Goal: Task Accomplishment & Management: Manage account settings

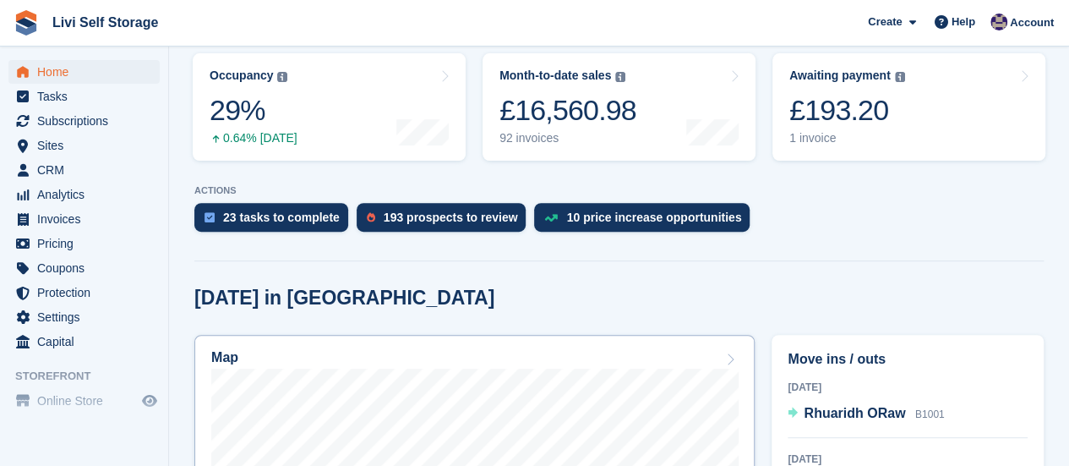
scroll to position [338, 0]
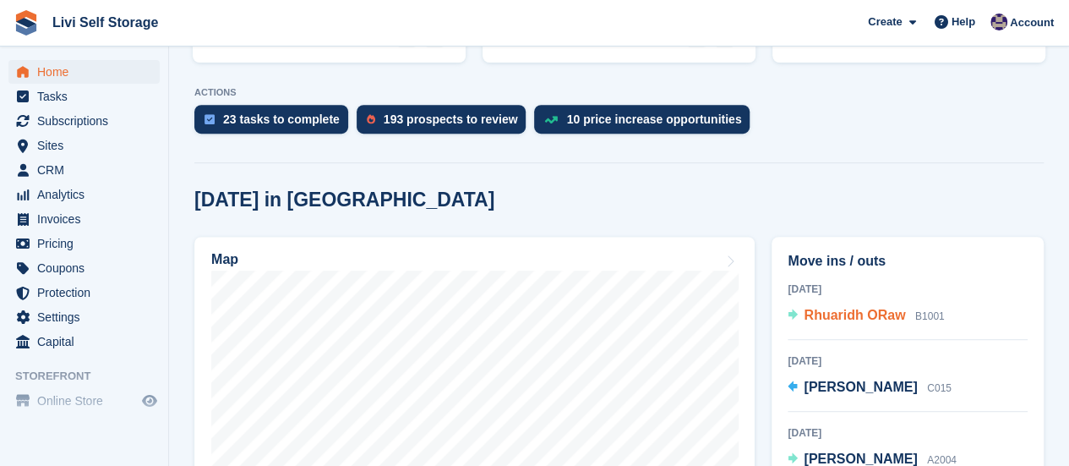
click at [830, 308] on span "Rhuaridh ORaw" at bounding box center [854, 315] width 101 height 14
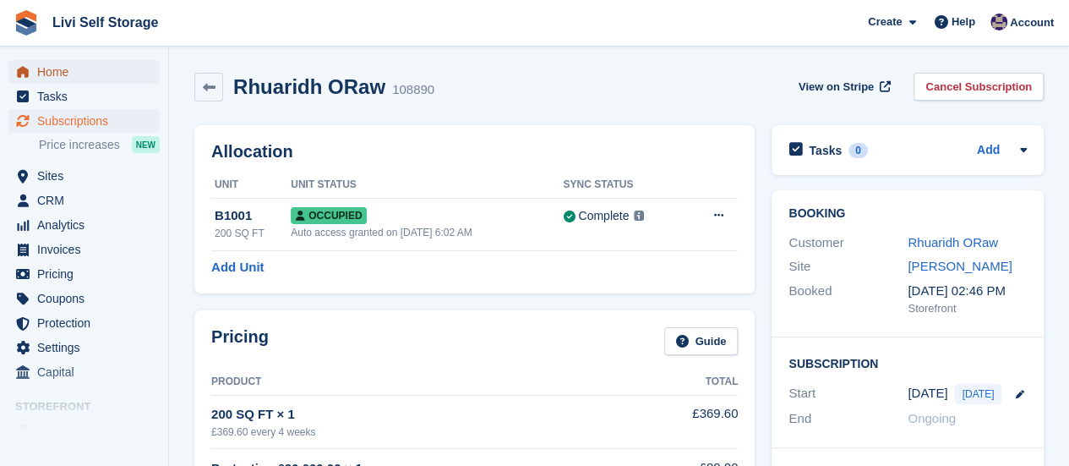
click at [68, 73] on span "Home" at bounding box center [87, 72] width 101 height 24
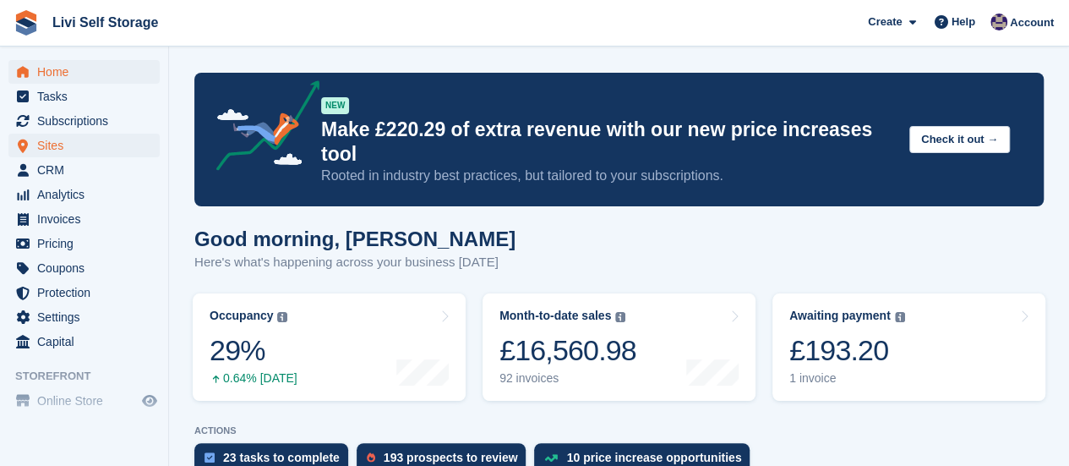
scroll to position [423, 0]
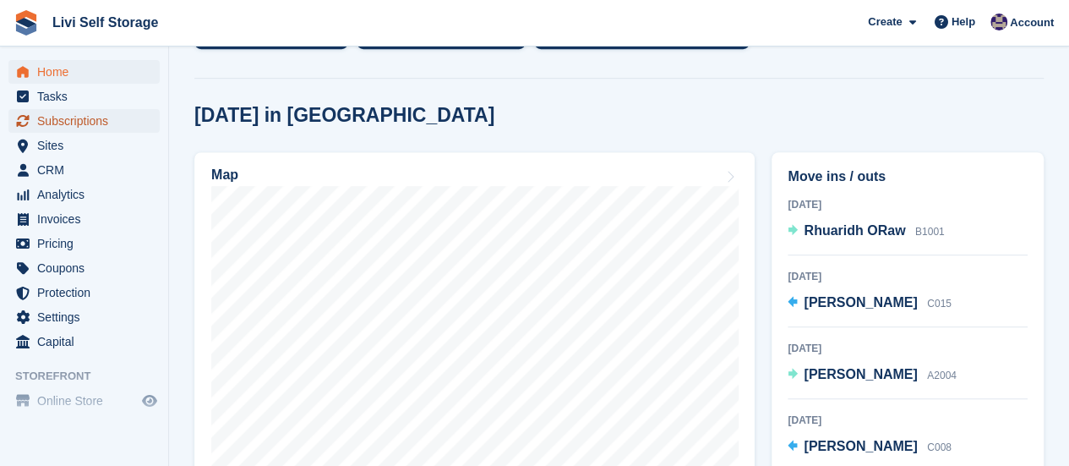
click at [85, 123] on span "Subscriptions" at bounding box center [87, 121] width 101 height 24
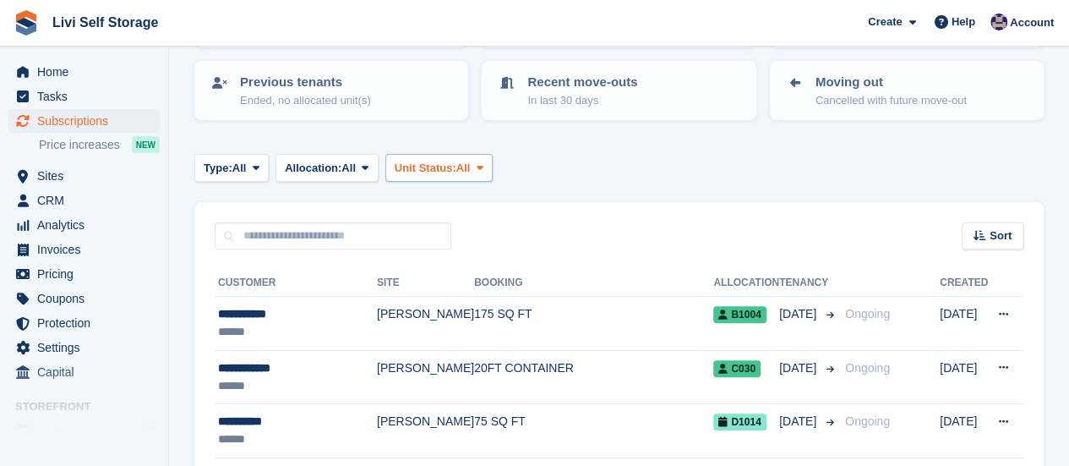
scroll to position [254, 0]
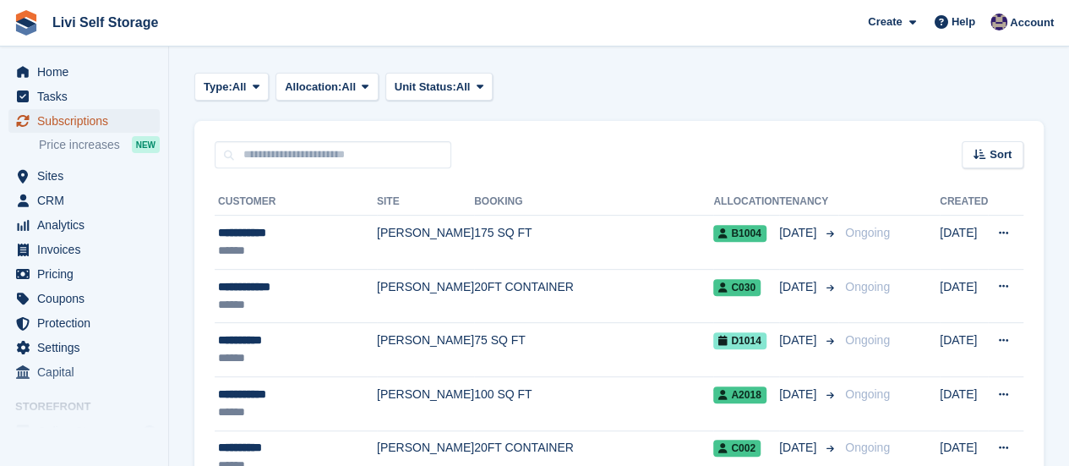
click at [73, 119] on span "Subscriptions" at bounding box center [87, 121] width 101 height 24
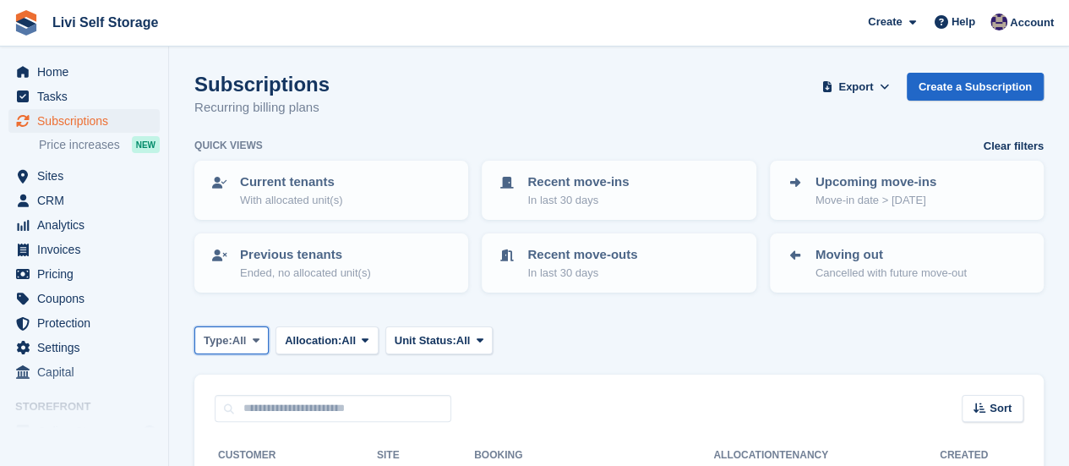
click at [259, 336] on icon at bounding box center [256, 340] width 7 height 11
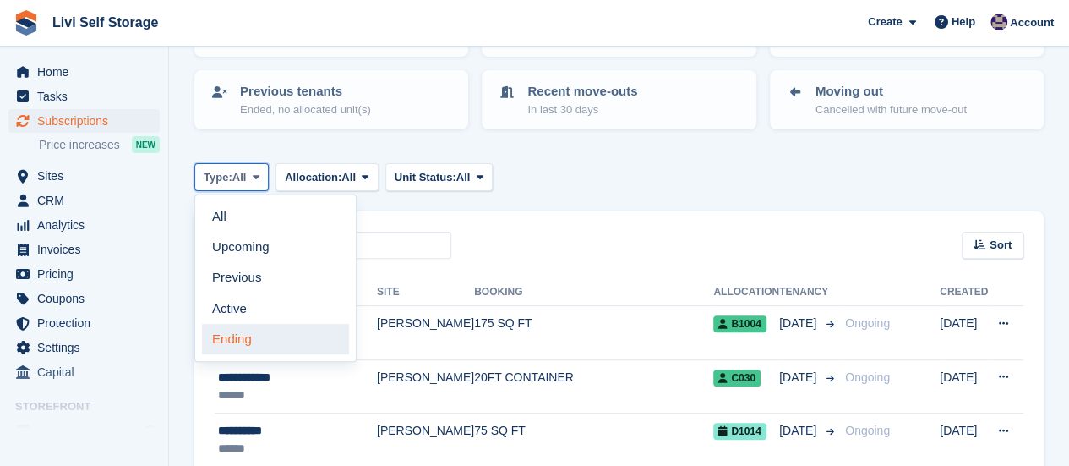
scroll to position [169, 0]
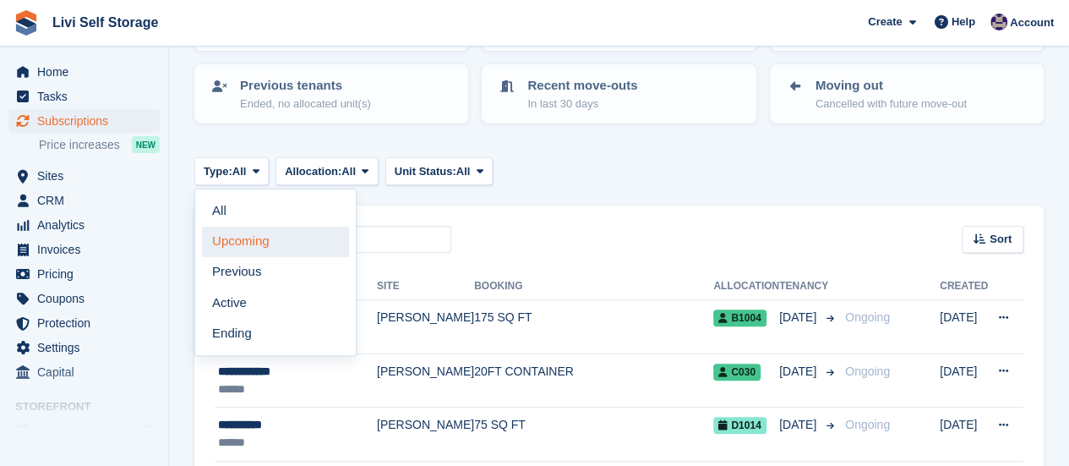
click at [252, 244] on link "Upcoming" at bounding box center [275, 242] width 147 height 30
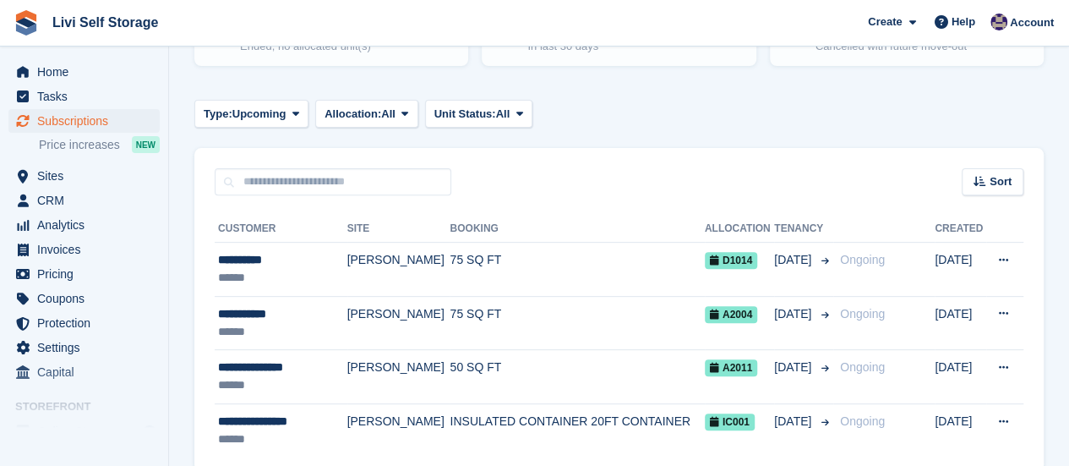
scroll to position [254, 0]
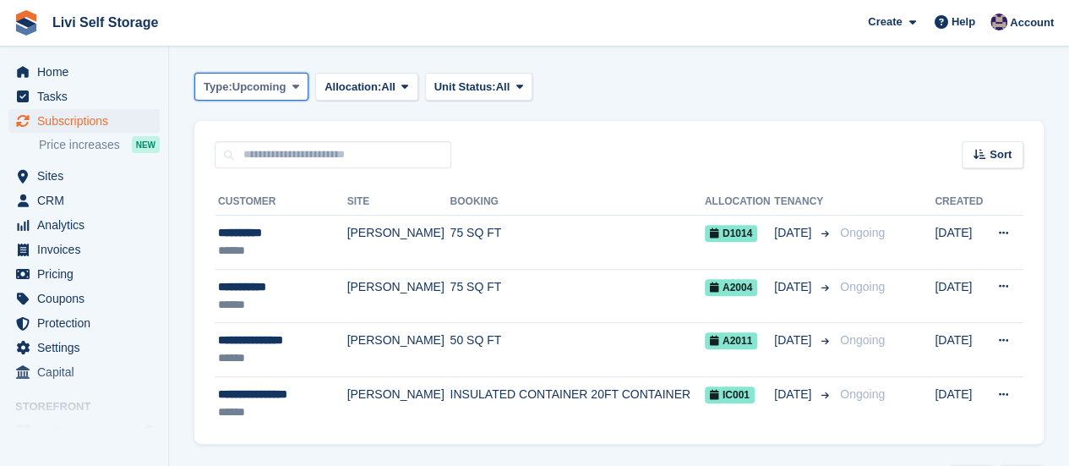
click at [296, 85] on icon at bounding box center [295, 86] width 7 height 11
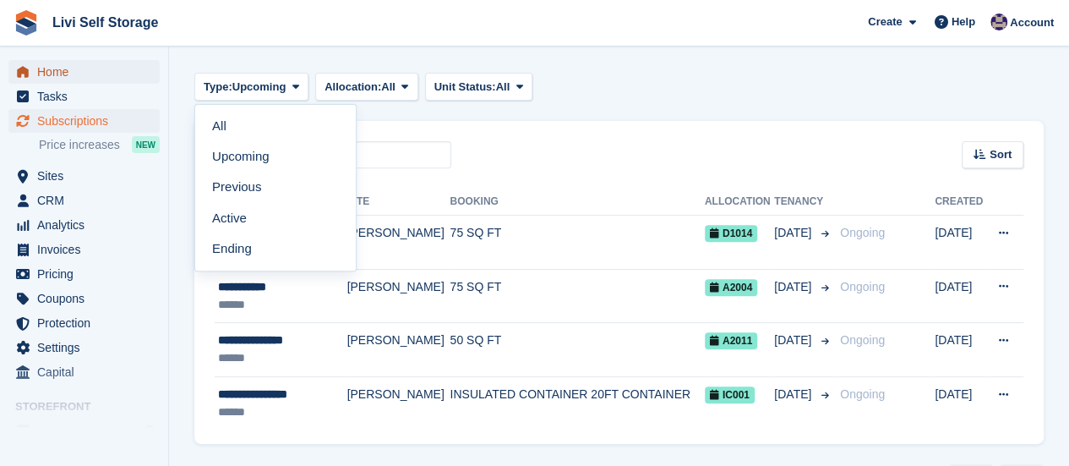
click at [52, 72] on span "Home" at bounding box center [87, 72] width 101 height 24
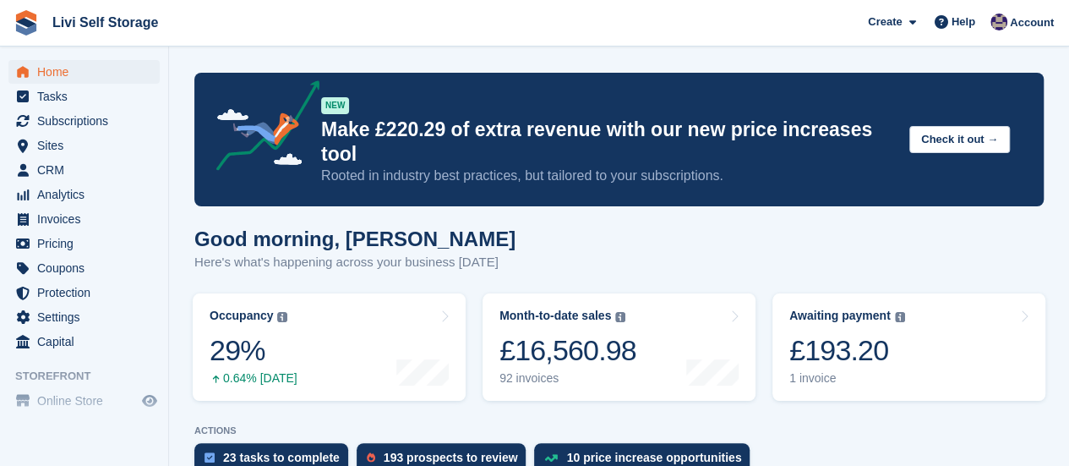
scroll to position [338, 0]
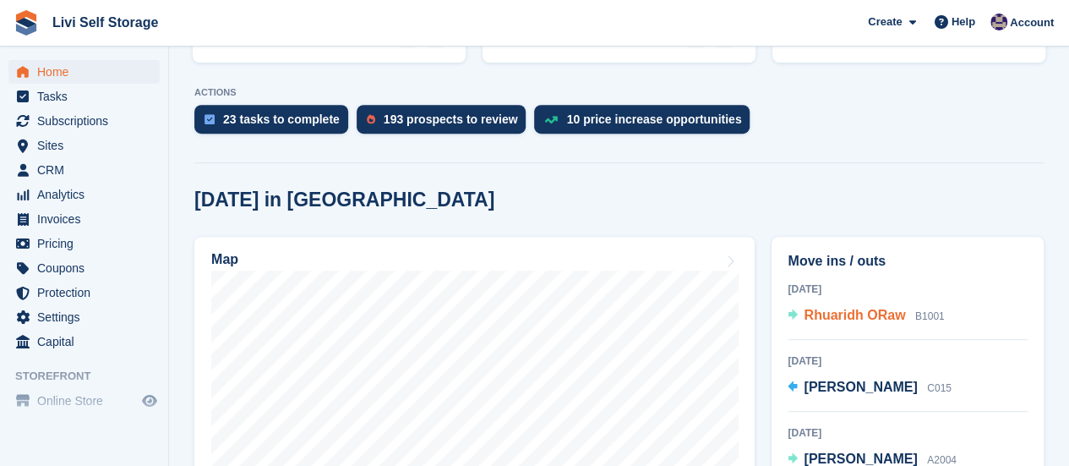
click at [827, 308] on span "Rhuaridh ORaw" at bounding box center [854, 315] width 101 height 14
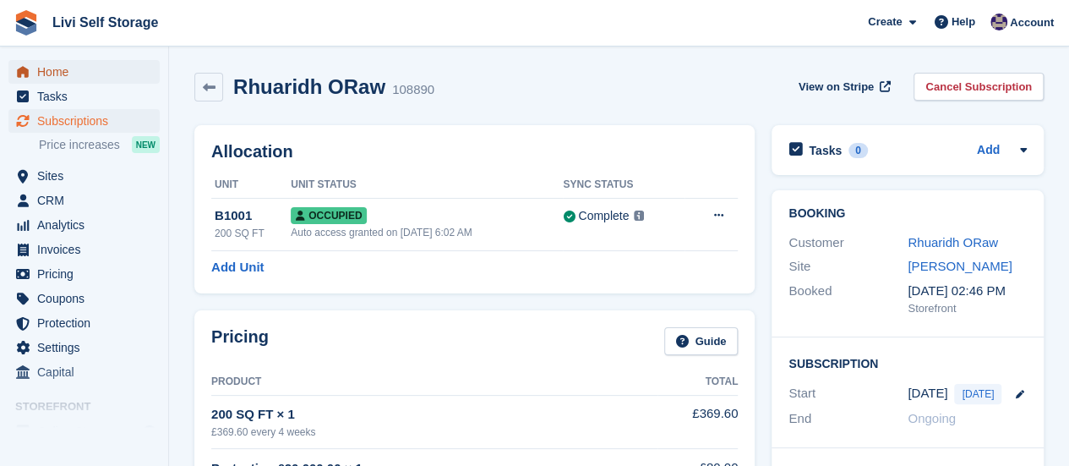
click at [67, 76] on span "Home" at bounding box center [87, 72] width 101 height 24
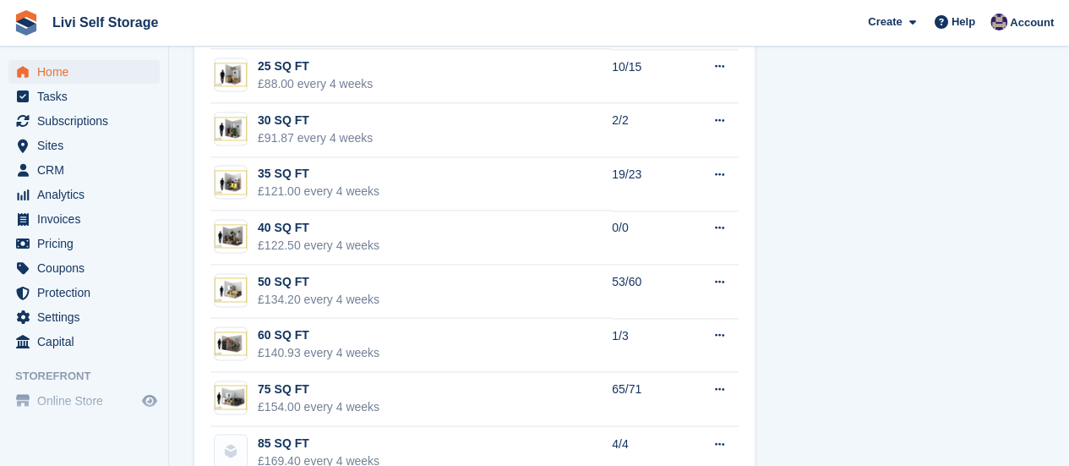
scroll to position [1183, 0]
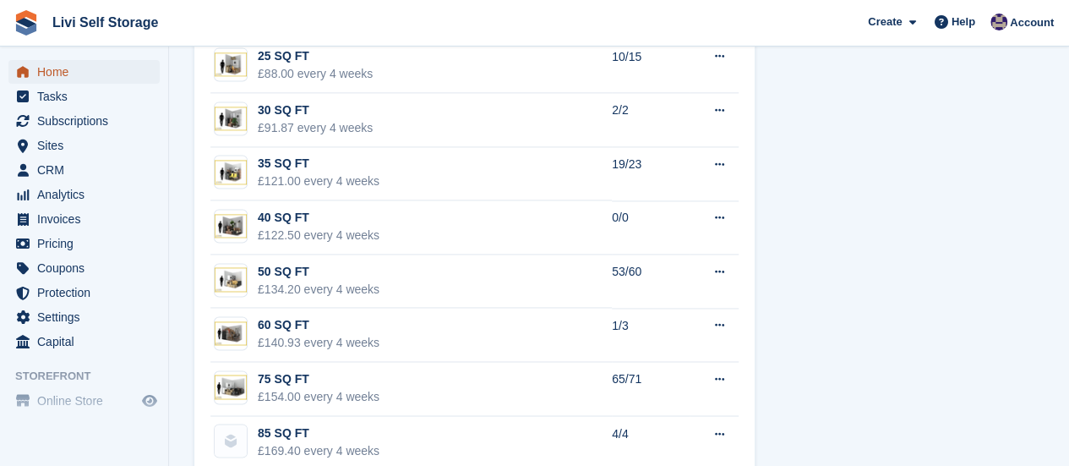
click at [63, 69] on span "Home" at bounding box center [87, 72] width 101 height 24
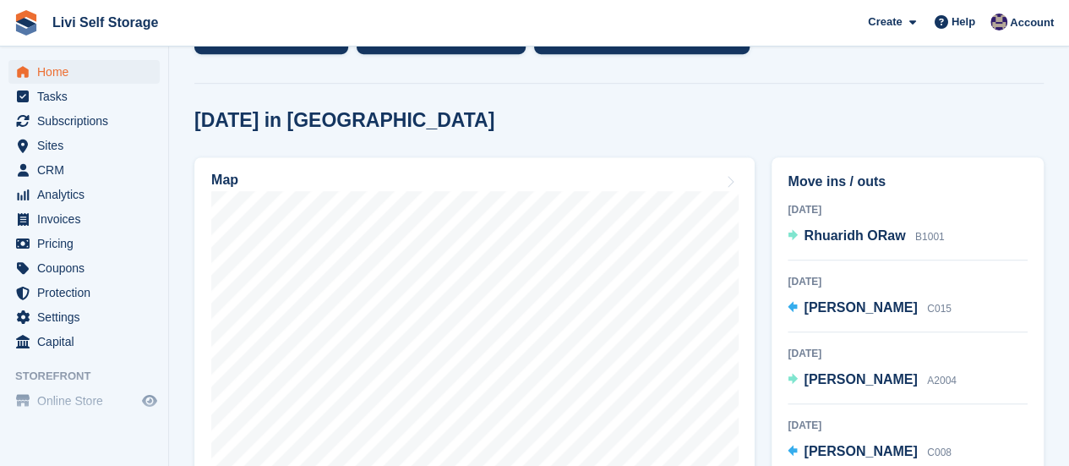
scroll to position [423, 0]
